Goal: Task Accomplishment & Management: Manage account settings

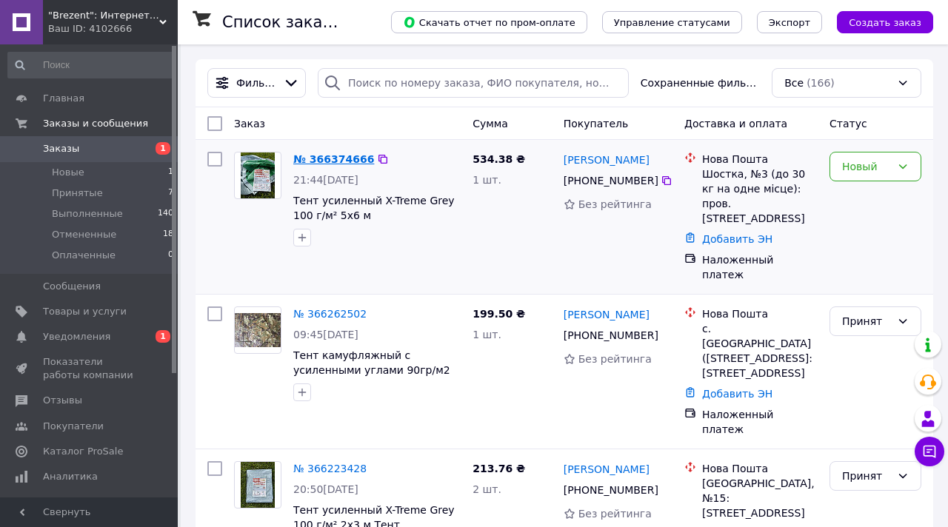
click at [331, 164] on link "№ 366374666" at bounding box center [333, 159] width 81 height 12
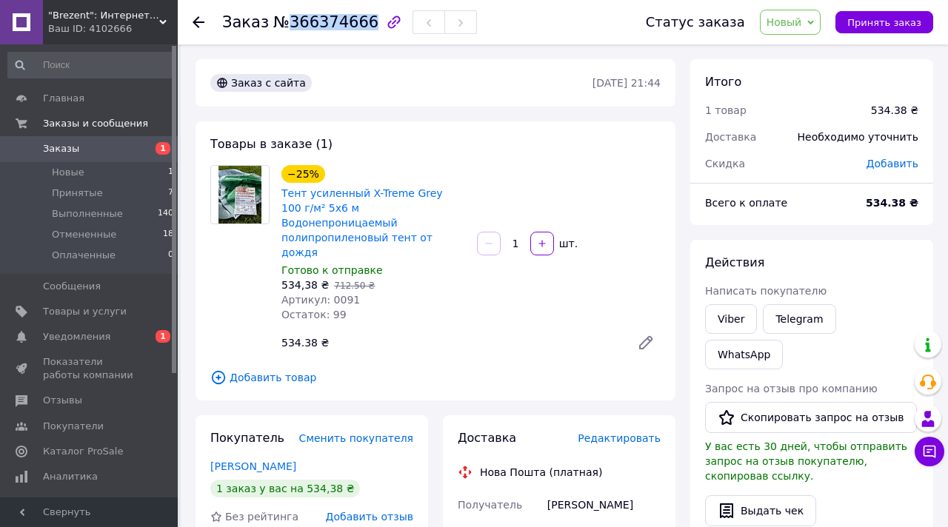
drag, startPoint x: 286, startPoint y: 23, endPoint x: 364, endPoint y: 19, distance: 77.8
click at [364, 19] on span "№366374666" at bounding box center [325, 22] width 105 height 18
copy span "366374666"
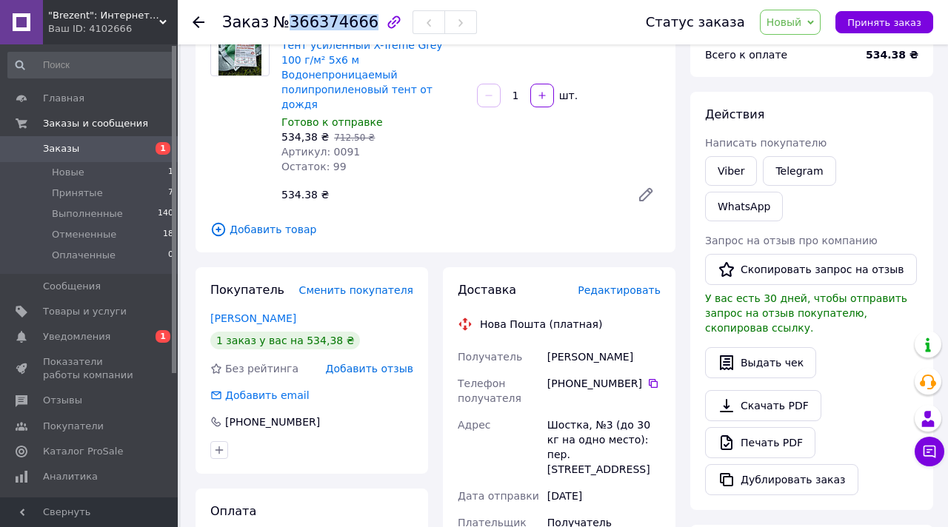
scroll to position [158, 0]
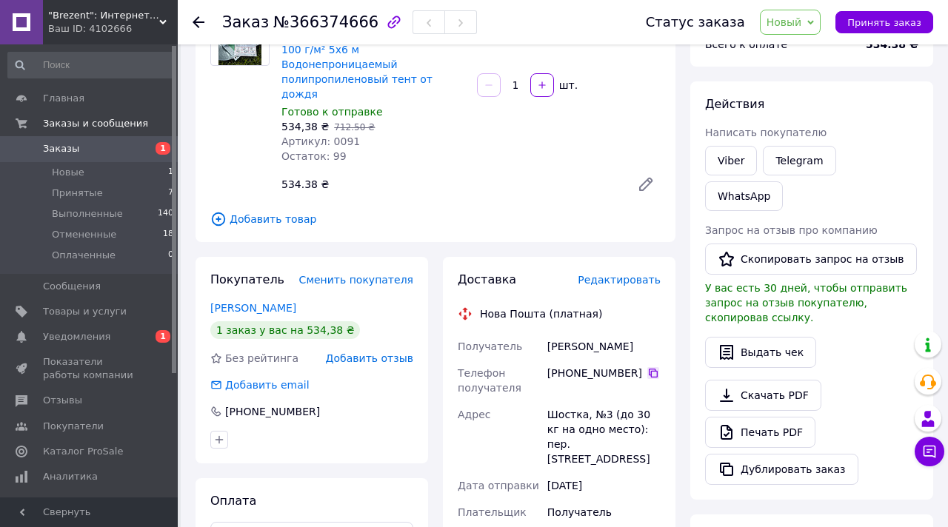
click at [648, 367] on icon at bounding box center [653, 373] width 12 height 12
drag, startPoint x: 546, startPoint y: 318, endPoint x: 639, endPoint y: 321, distance: 93.3
click at [639, 333] on div "[PERSON_NAME]" at bounding box center [603, 346] width 119 height 27
copy div "[PERSON_NAME]"
drag, startPoint x: 544, startPoint y: 380, endPoint x: 639, endPoint y: 423, distance: 104.0
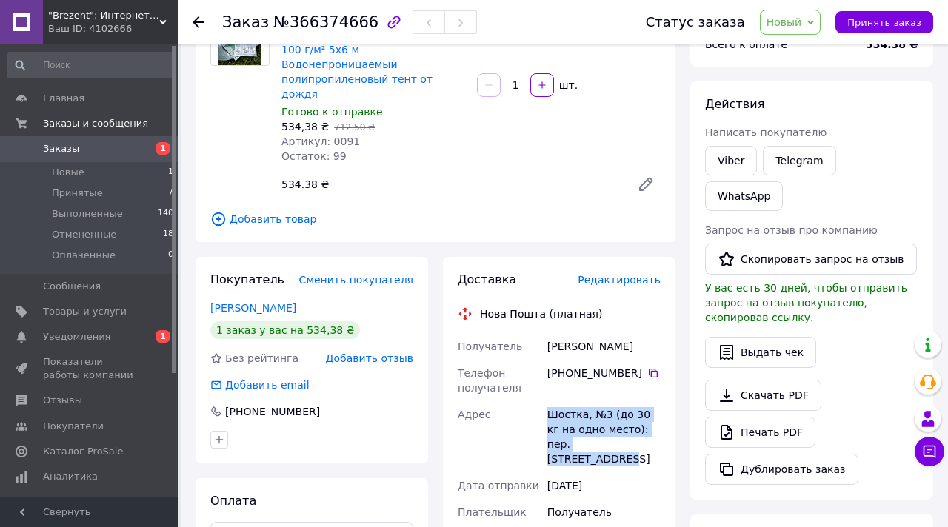
click at [639, 423] on div "Шостка, №3 (до 30 кг на одно место): пер. [STREET_ADDRESS]" at bounding box center [603, 436] width 119 height 71
copy div "Шостка, №3 (до 30 кг на одно место): пер. [STREET_ADDRESS]"
click at [814, 22] on icon at bounding box center [810, 22] width 7 height 4
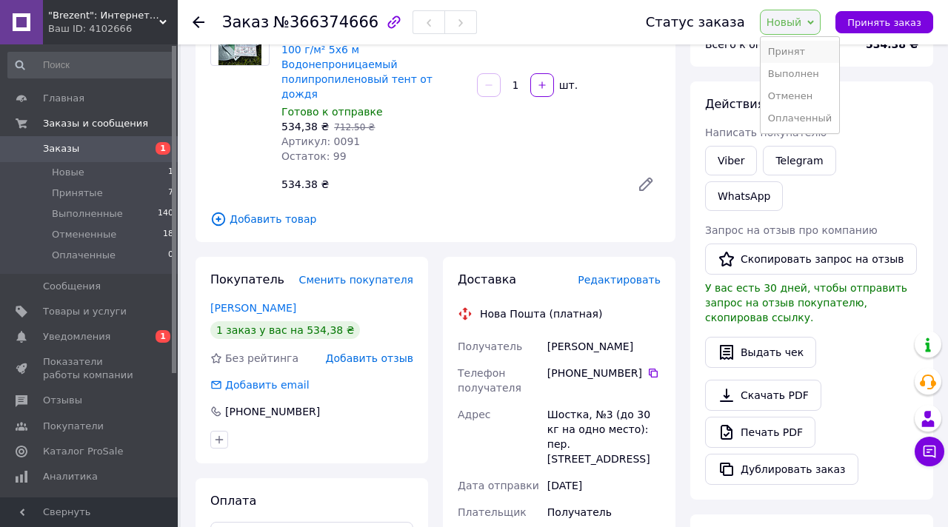
click at [816, 49] on li "Принят" at bounding box center [799, 52] width 78 height 22
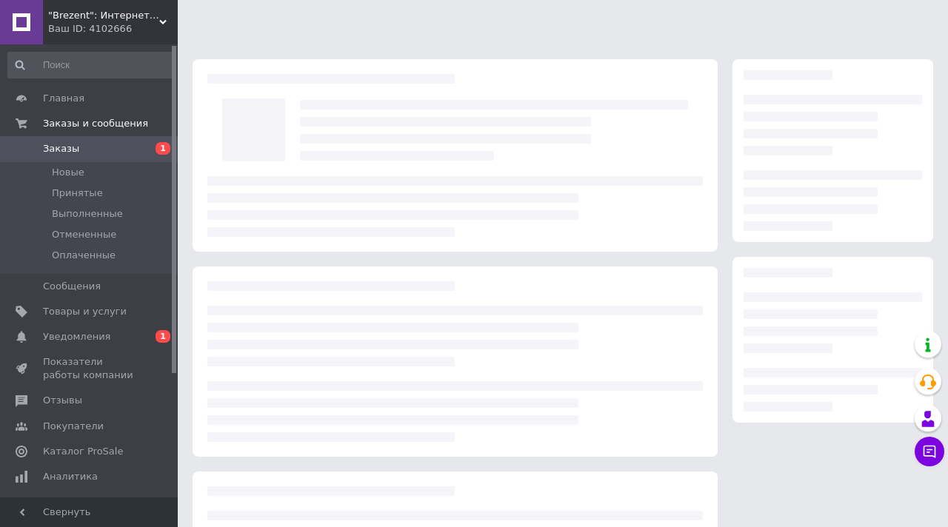
scroll to position [150, 0]
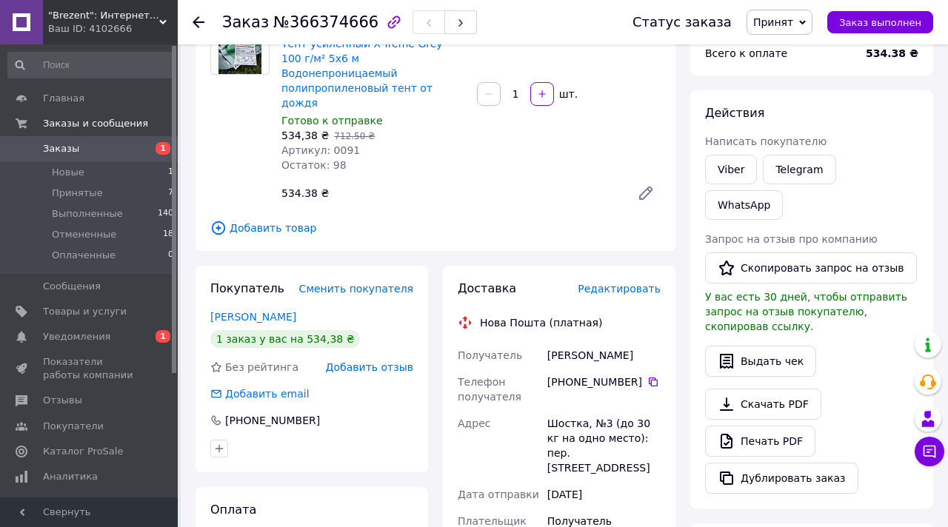
click at [70, 155] on span "Заказы" at bounding box center [61, 148] width 36 height 13
